Goal: Task Accomplishment & Management: Complete application form

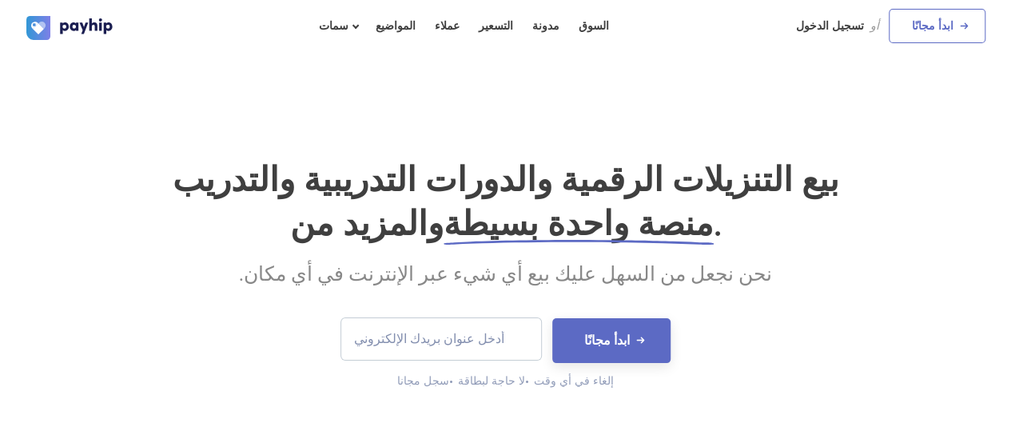
click at [766, 86] on div "بيع التنزيلات الرقمية والدورات التدريبية والتدريب والمزيد من منصة واحدة بسيطة .…" at bounding box center [505, 261] width 1011 height 415
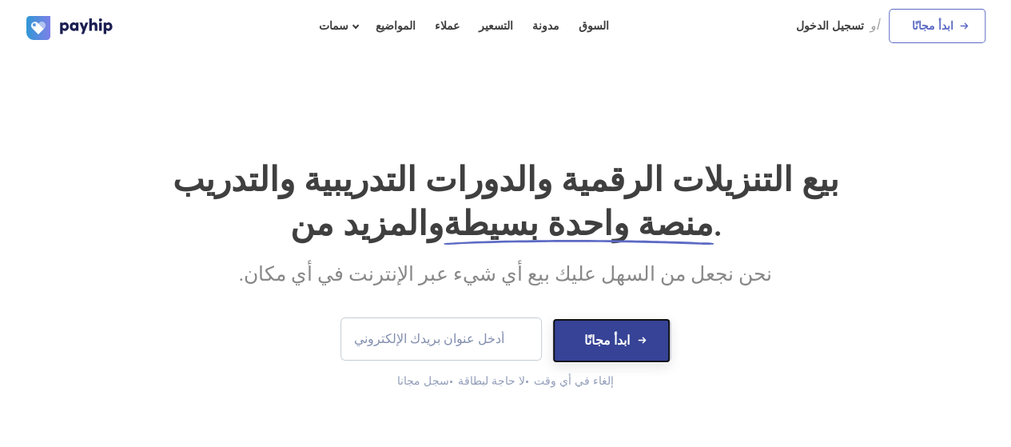
click at [635, 336] on button "ابدأ مجانًا" at bounding box center [611, 340] width 118 height 45
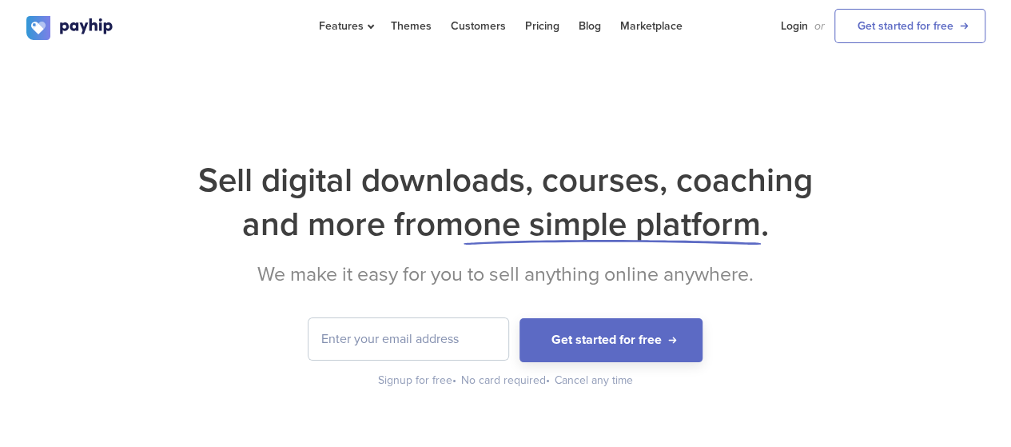
click at [703, 24] on div "Features Sell Digital Downloads Online Courses Coaching Grow Themes Customers" at bounding box center [505, 27] width 959 height 54
click at [220, 14] on div "Features Sell Digital Downloads Online Courses Coaching Grow Themes Customers" at bounding box center [505, 27] width 959 height 54
drag, startPoint x: 221, startPoint y: 3, endPoint x: 288, endPoint y: 2, distance: 66.3
click at [222, 4] on div "Features Sell Digital Downloads Online Courses Coaching Grow Themes Customers" at bounding box center [505, 27] width 959 height 54
